Goal: Transaction & Acquisition: Subscribe to service/newsletter

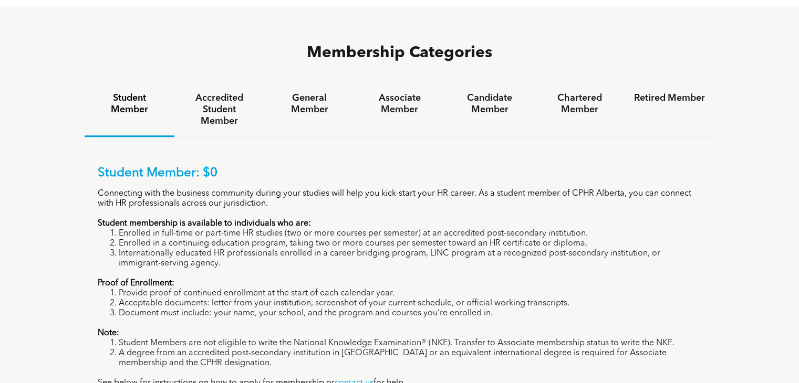
scroll to position [737, 0]
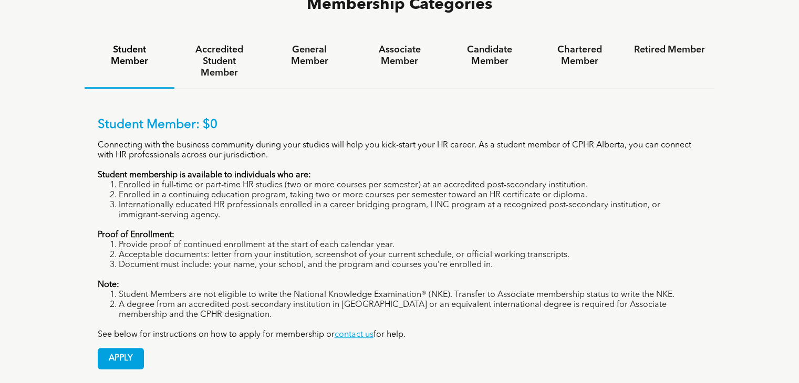
click at [162, 181] on li "Enrolled in full-time or part-time HR studies (two or more courses per semester…" at bounding box center [410, 186] width 583 height 10
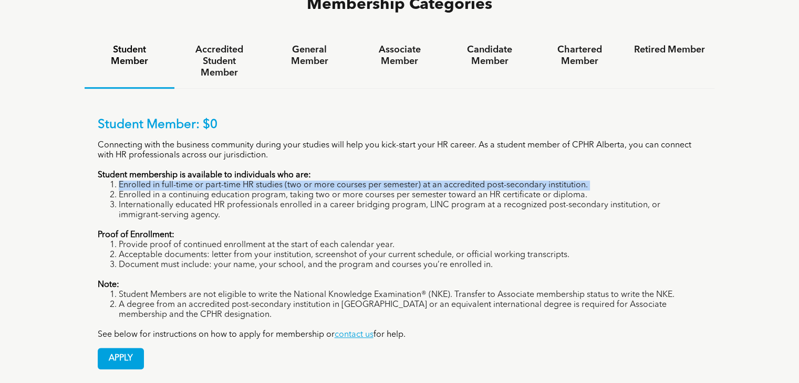
click at [162, 181] on li "Enrolled in full-time or part-time HR studies (two or more courses per semester…" at bounding box center [410, 186] width 583 height 10
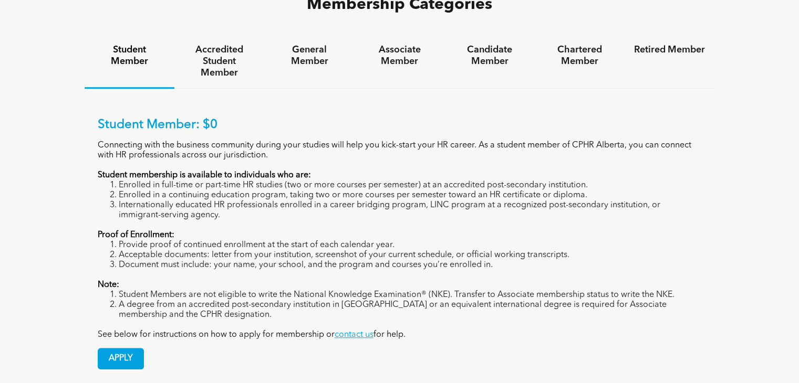
click at [164, 201] on li "Internationally educated HR professionals enrolled in a career bridging program…" at bounding box center [410, 211] width 583 height 20
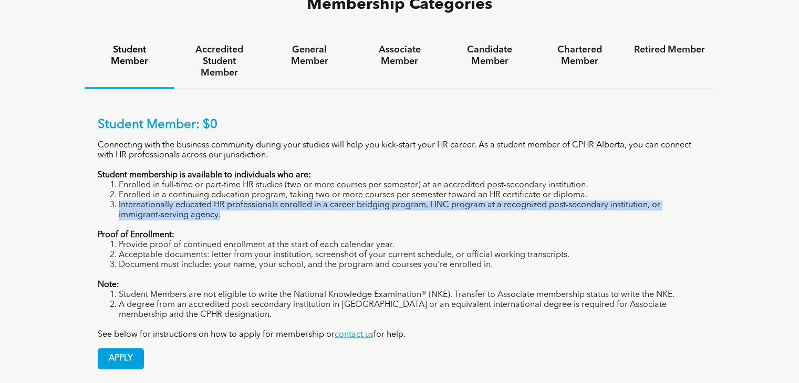
click at [164, 201] on li "Internationally educated HR professionals enrolled in a career bridging program…" at bounding box center [410, 211] width 583 height 20
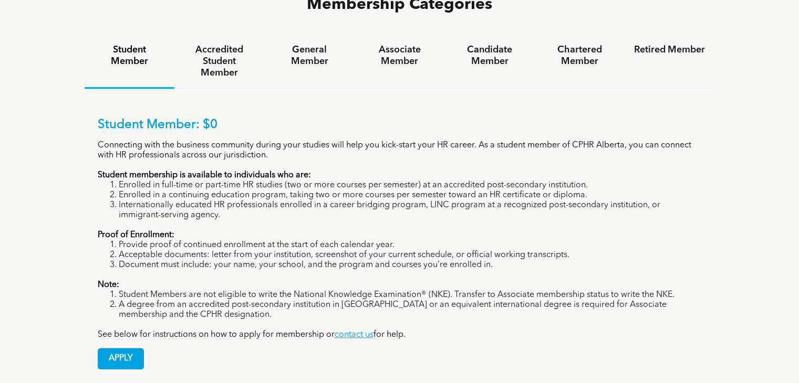
click at [215, 191] on li "Enrolled in a continuing education program, taking two or more courses per seme…" at bounding box center [410, 196] width 583 height 10
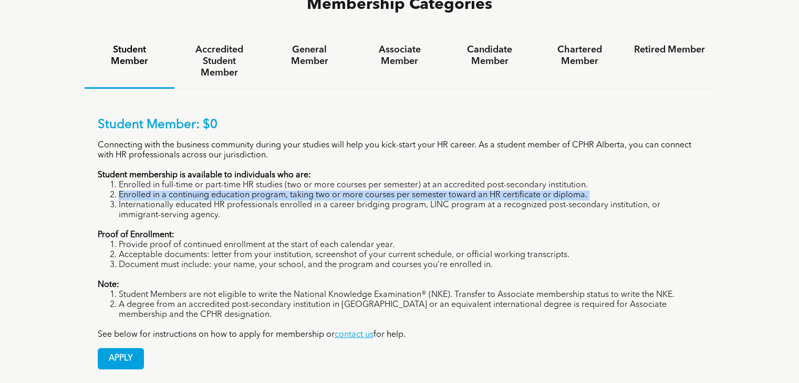
click at [215, 191] on li "Enrolled in a continuing education program, taking two or more courses per seme…" at bounding box center [410, 196] width 583 height 10
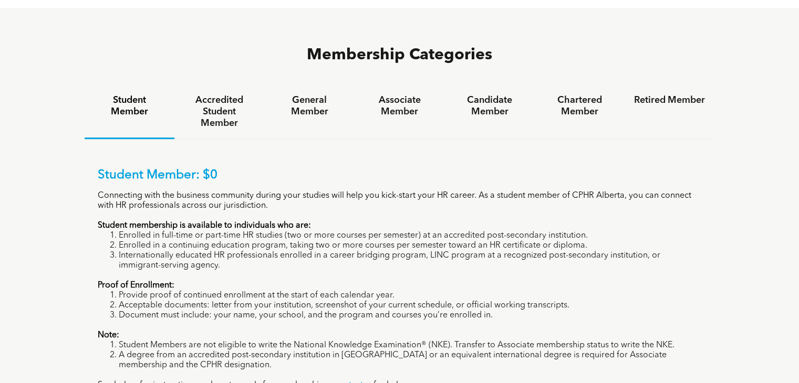
scroll to position [686, 0]
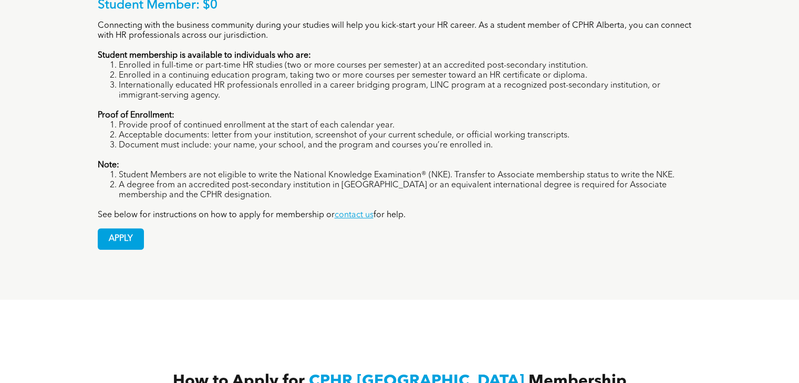
scroll to position [857, 0]
click at [139, 229] on span "APPLY" at bounding box center [120, 239] width 45 height 20
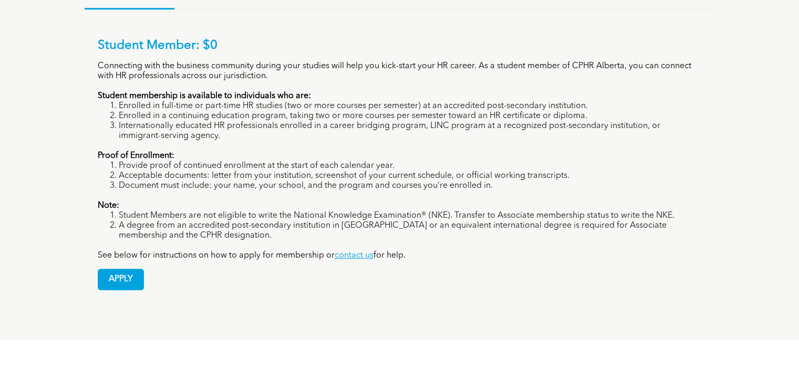
scroll to position [800, 0]
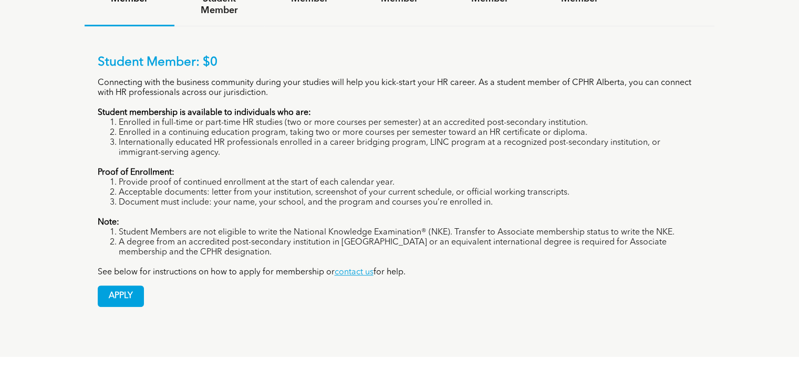
click at [147, 268] on p "See below for instructions on how to apply for membership or contact us for hel…" at bounding box center [400, 273] width 604 height 10
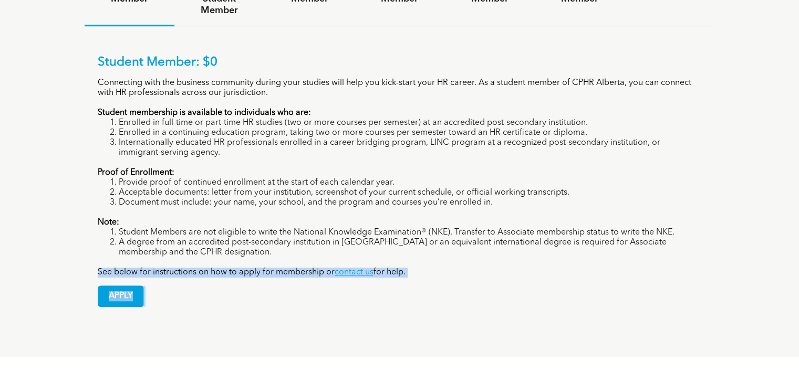
drag, startPoint x: 147, startPoint y: 227, endPoint x: 295, endPoint y: 226, distance: 148.1
click at [295, 268] on p "See below for instructions on how to apply for membership or contact us for hel…" at bounding box center [400, 273] width 604 height 10
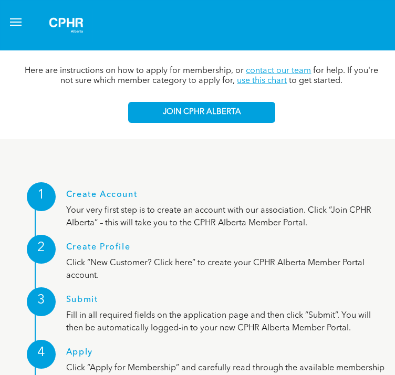
scroll to position [1294, 0]
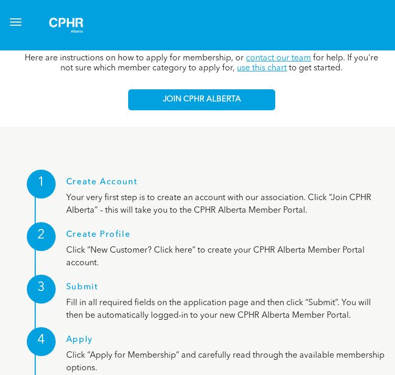
click at [184, 192] on p "Your very first step is to create an account with our association. Click “Join …" at bounding box center [226, 204] width 321 height 25
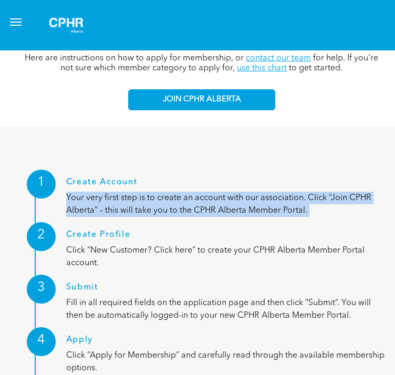
click at [184, 192] on p "Your very first step is to create an account with our association. Click “Join …" at bounding box center [226, 204] width 321 height 25
click at [190, 192] on p "Your very first step is to create an account with our association. Click “Join …" at bounding box center [226, 204] width 321 height 25
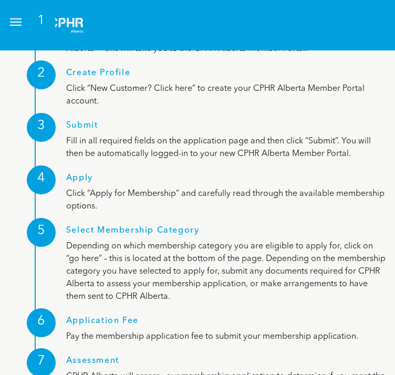
scroll to position [1456, 0]
click at [153, 226] on h1 "Select Membership Category" at bounding box center [226, 233] width 321 height 14
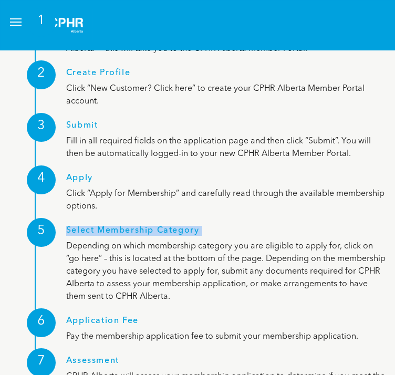
click at [153, 226] on h1 "Select Membership Category" at bounding box center [226, 233] width 321 height 14
click at [182, 232] on h1 "Select Membership Category" at bounding box center [226, 233] width 321 height 14
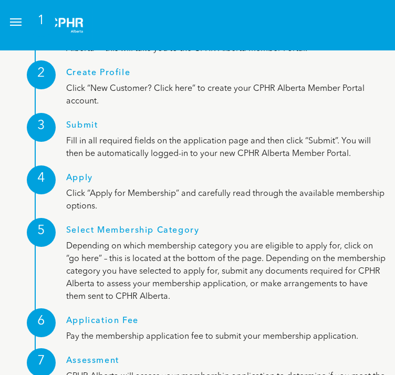
click at [184, 248] on p "Depending on which membership category you are eligible to apply for, click on …" at bounding box center [226, 271] width 321 height 63
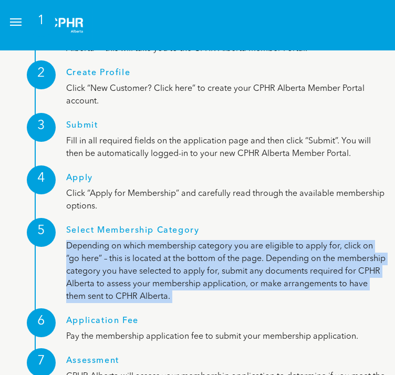
click at [184, 248] on p "Depending on which membership category you are eligible to apply for, click on …" at bounding box center [226, 271] width 321 height 63
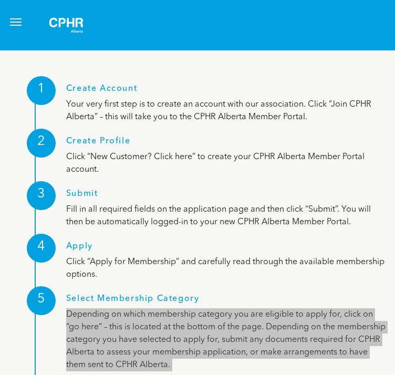
scroll to position [1382, 0]
